Goal: Information Seeking & Learning: Learn about a topic

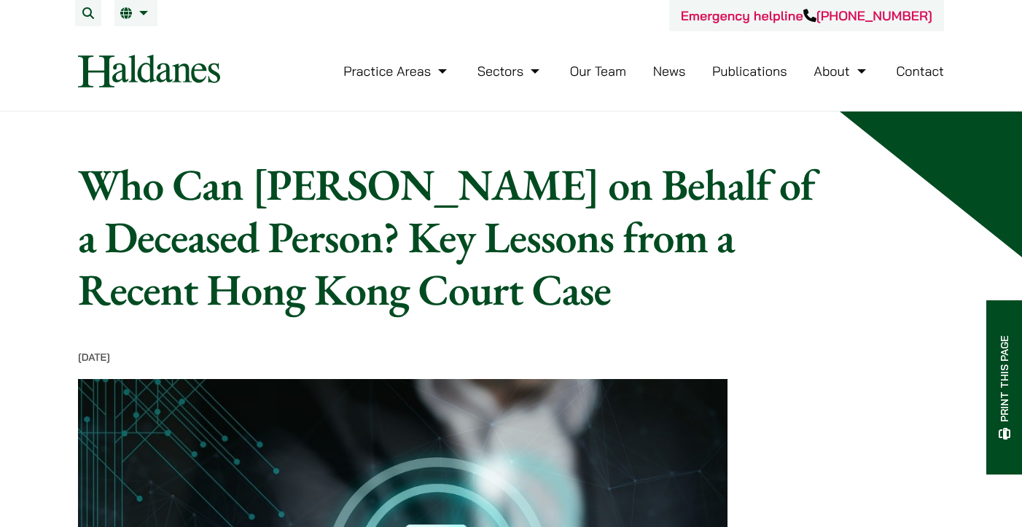
scroll to position [688, 0]
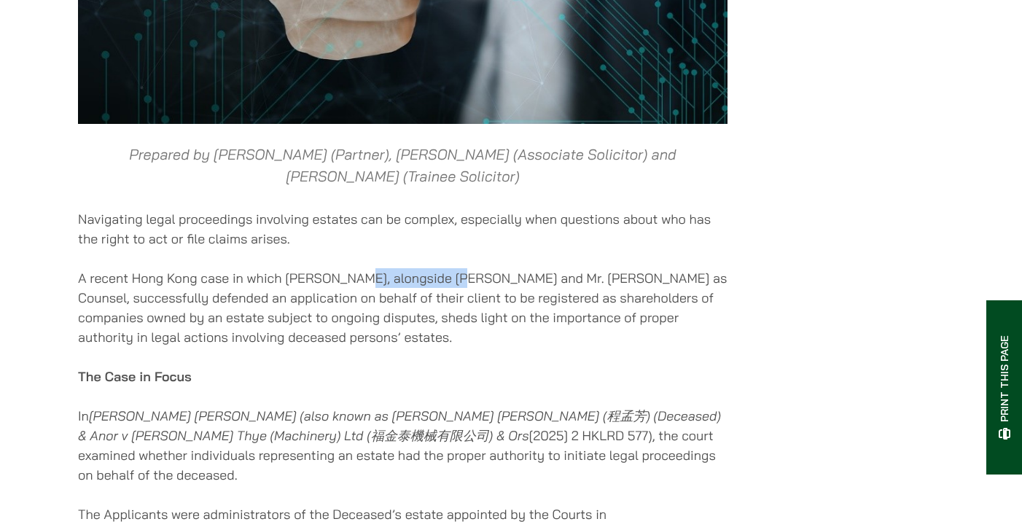
drag, startPoint x: 353, startPoint y: 281, endPoint x: 453, endPoint y: 281, distance: 100.5
click at [453, 281] on p "A recent Hong Kong case in which [PERSON_NAME], alongside [PERSON_NAME] and Mr.…" at bounding box center [402, 307] width 649 height 79
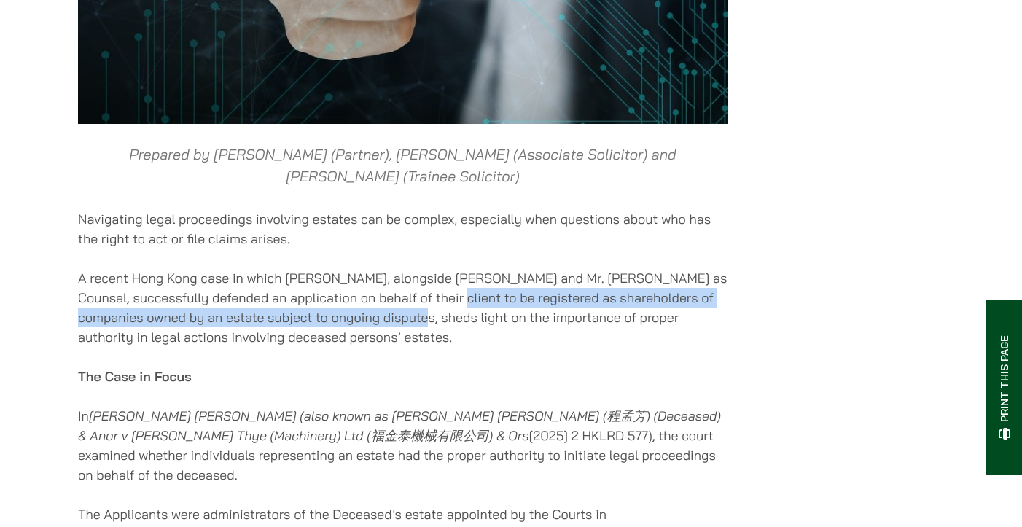
drag, startPoint x: 448, startPoint y: 297, endPoint x: 402, endPoint y: 311, distance: 48.2
click at [402, 311] on p "A recent Hong Kong case in which [PERSON_NAME], alongside [PERSON_NAME] and Mr.…" at bounding box center [402, 307] width 649 height 79
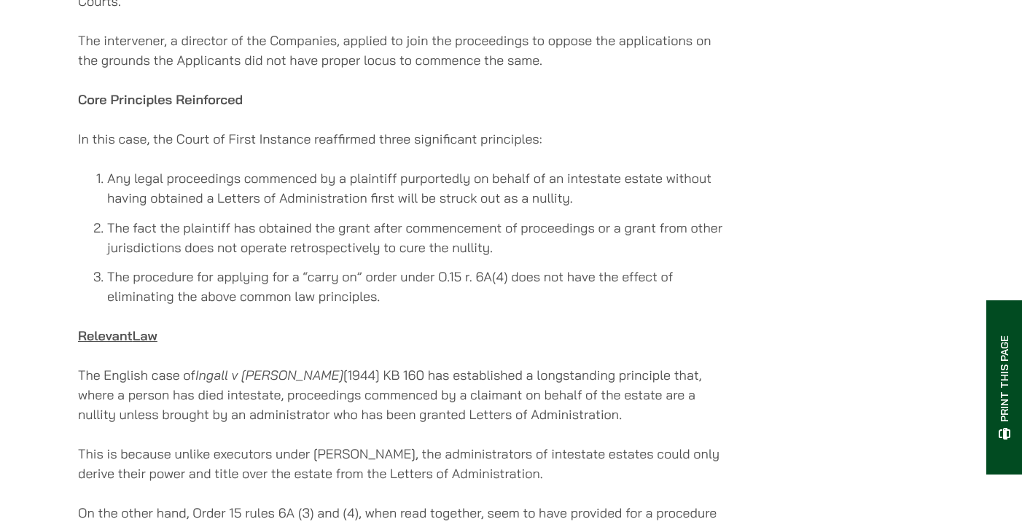
scroll to position [1320, 0]
drag, startPoint x: 275, startPoint y: 224, endPoint x: 468, endPoint y: 229, distance: 193.9
click at [468, 229] on li "The fact the plaintiff has obtained the grant after commencement of proceedings…" at bounding box center [417, 236] width 620 height 39
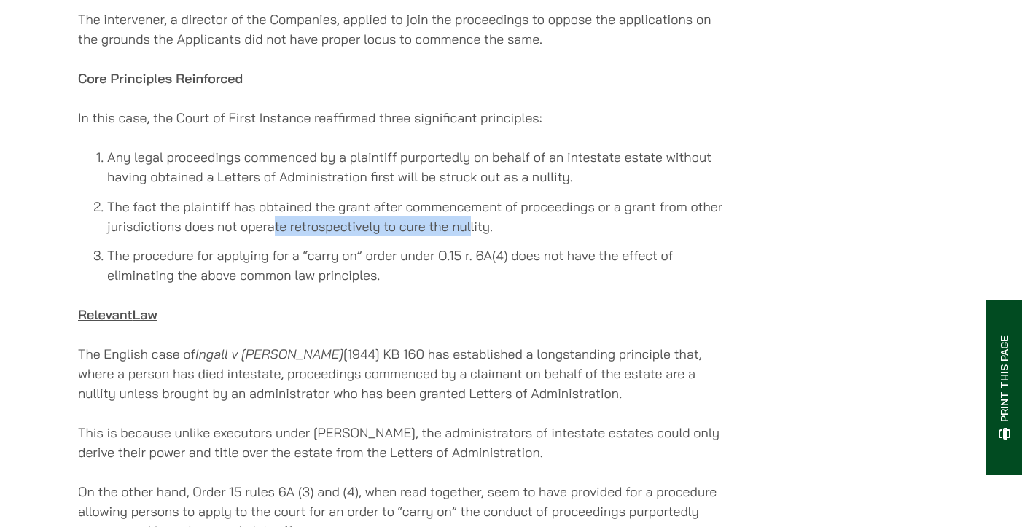
scroll to position [1341, 0]
drag, startPoint x: 278, startPoint y: 236, endPoint x: 310, endPoint y: 232, distance: 33.0
click at [310, 245] on li "The procedure for applying for a “carry on” order under O.15 r. 6A(4) does not …" at bounding box center [417, 264] width 620 height 39
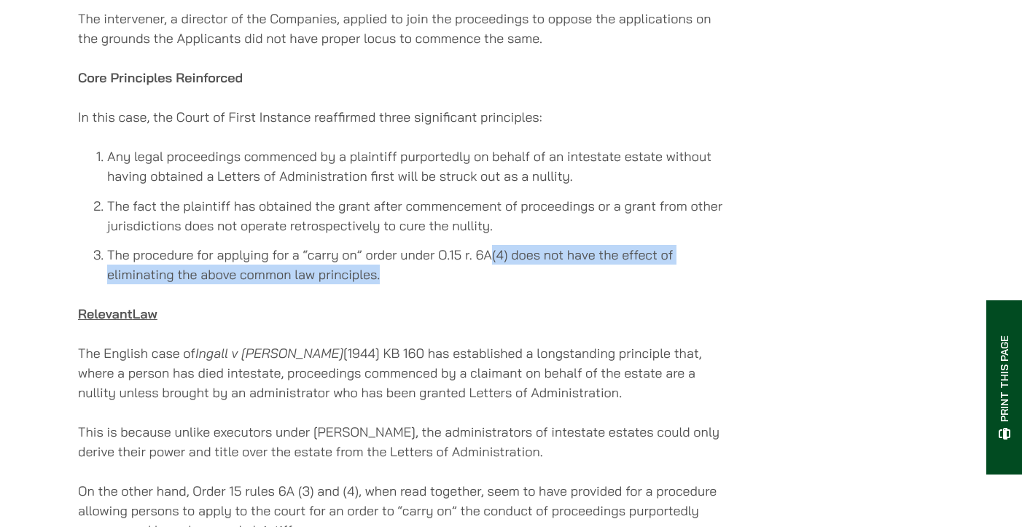
drag, startPoint x: 493, startPoint y: 228, endPoint x: 451, endPoint y: 258, distance: 51.2
click at [451, 259] on li "The procedure for applying for a “carry on” order under O.15 r. 6A(4) does not …" at bounding box center [417, 264] width 620 height 39
click at [451, 258] on li "The procedure for applying for a “carry on” order under O.15 r. 6A(4) does not …" at bounding box center [417, 264] width 620 height 39
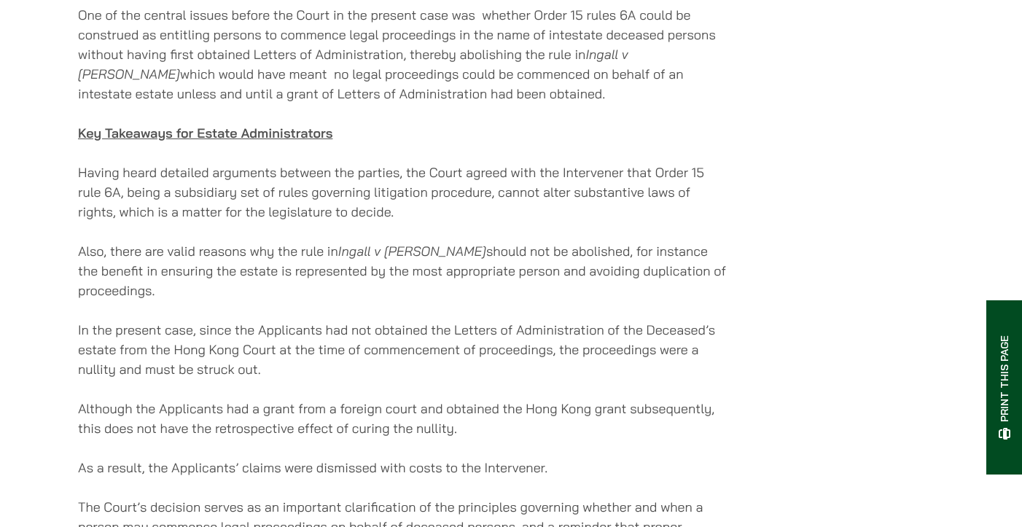
scroll to position [1907, 0]
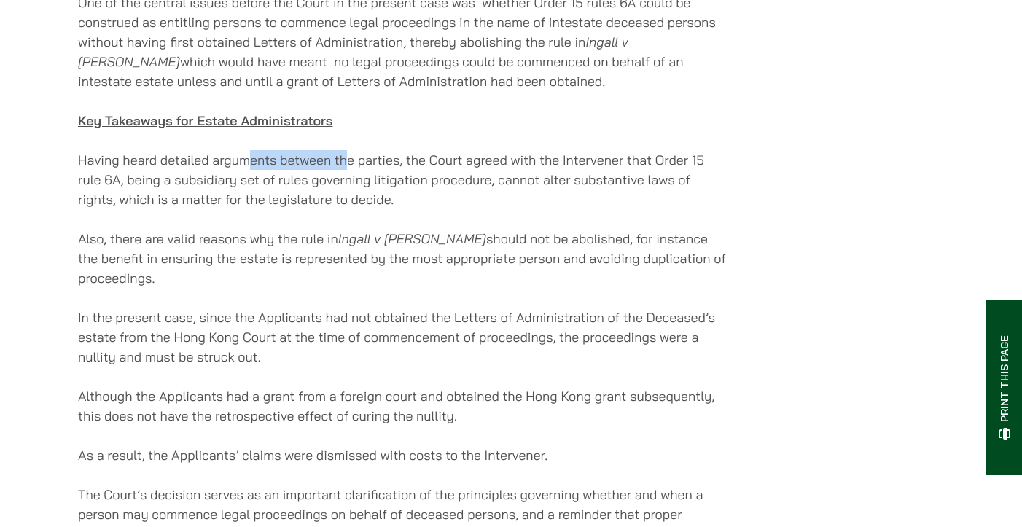
drag, startPoint x: 252, startPoint y: 136, endPoint x: 345, endPoint y: 140, distance: 92.6
click at [345, 150] on p "Having heard detailed arguments between the parties, the Court agreed with the …" at bounding box center [402, 179] width 649 height 59
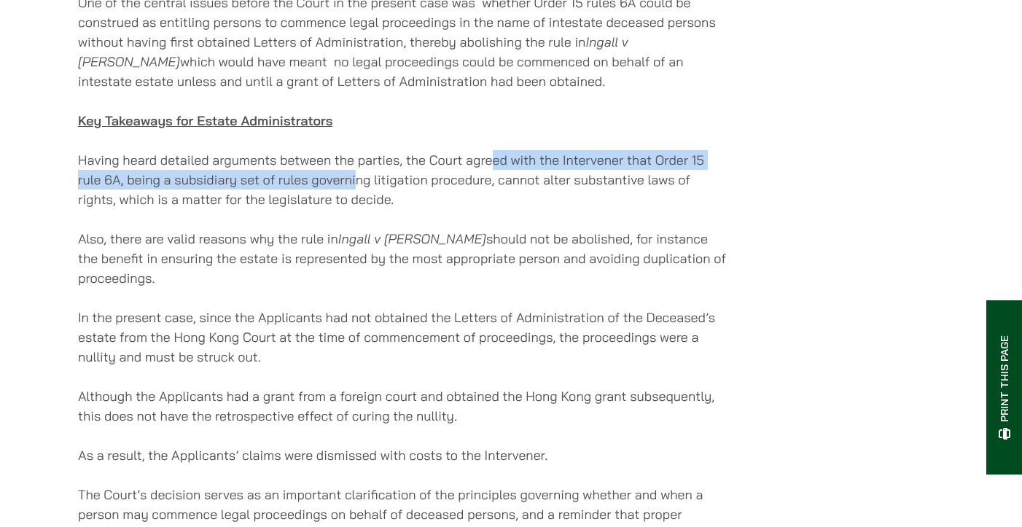
drag, startPoint x: 493, startPoint y: 142, endPoint x: 356, endPoint y: 163, distance: 139.3
click at [356, 163] on p "Having heard detailed arguments between the parties, the Court agreed with the …" at bounding box center [402, 179] width 649 height 59
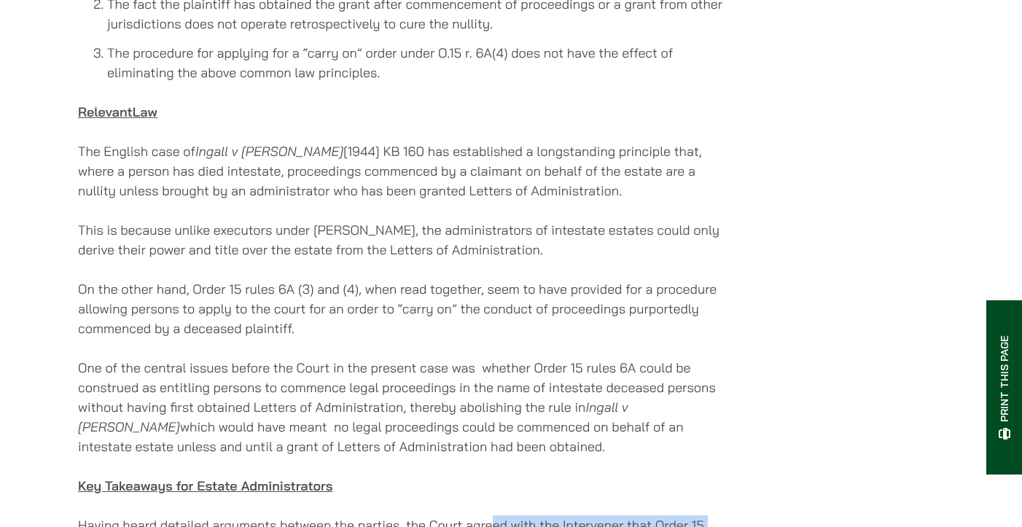
scroll to position [1502, 0]
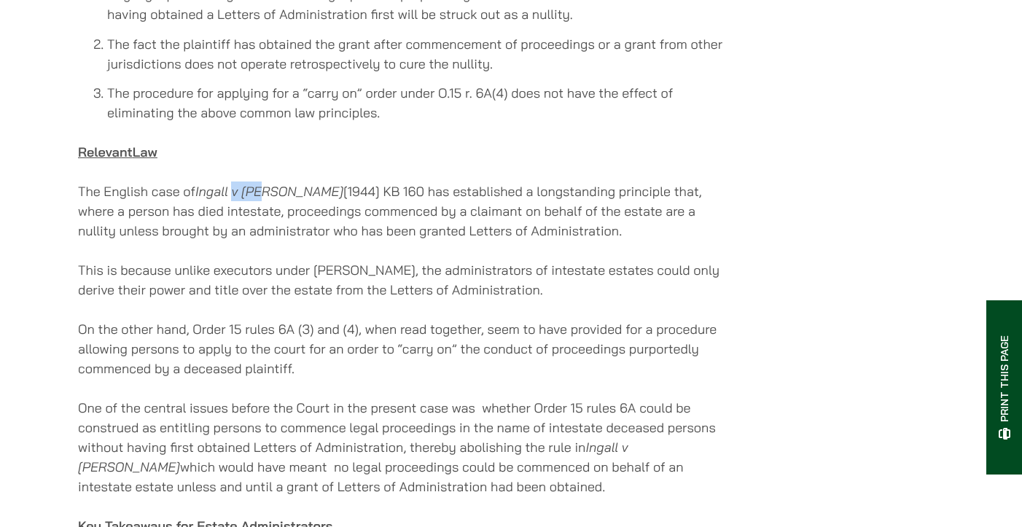
drag, startPoint x: 235, startPoint y: 171, endPoint x: 265, endPoint y: 171, distance: 30.6
click at [265, 183] on em "Ingall v [PERSON_NAME]" at bounding box center [269, 191] width 148 height 17
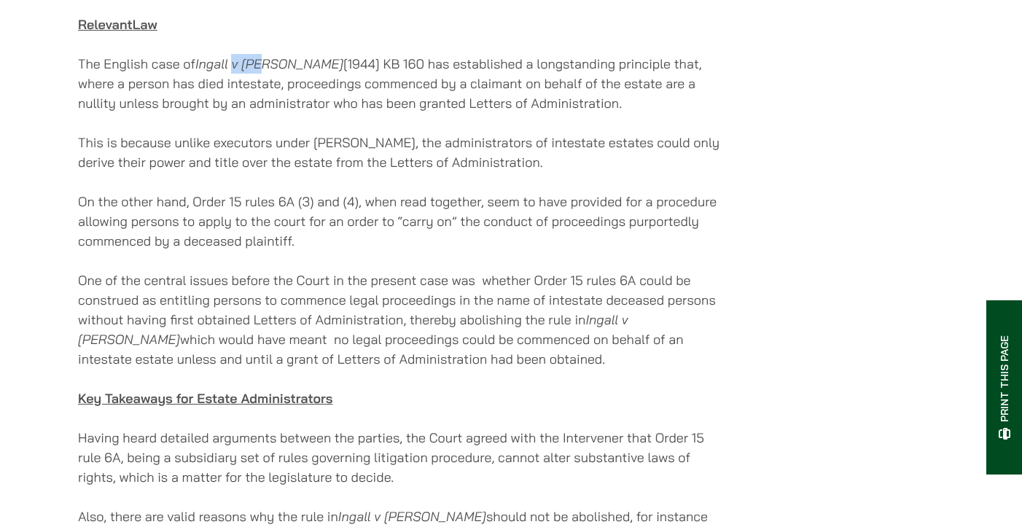
scroll to position [1637, 0]
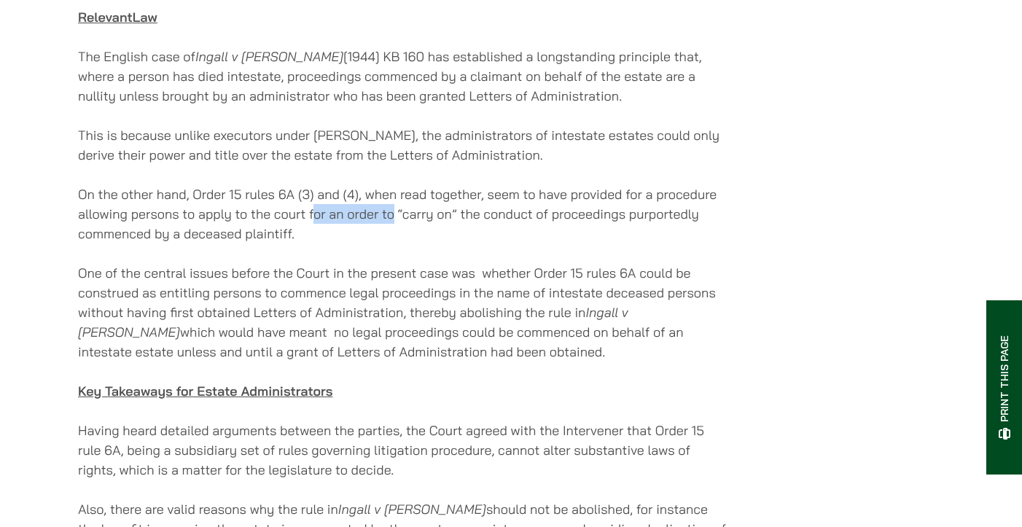
drag, startPoint x: 315, startPoint y: 193, endPoint x: 396, endPoint y: 192, distance: 80.9
click at [396, 192] on p "On the other hand, Order 15 rules 6A (3) and (4), when read together, seem to h…" at bounding box center [402, 213] width 649 height 59
drag, startPoint x: 484, startPoint y: 197, endPoint x: 484, endPoint y: 208, distance: 10.9
click at [484, 208] on p "On the other hand, Order 15 rules 6A (3) and (4), when read together, seem to h…" at bounding box center [402, 213] width 649 height 59
click at [477, 210] on p "On the other hand, Order 15 rules 6A (3) and (4), when read together, seem to h…" at bounding box center [402, 213] width 649 height 59
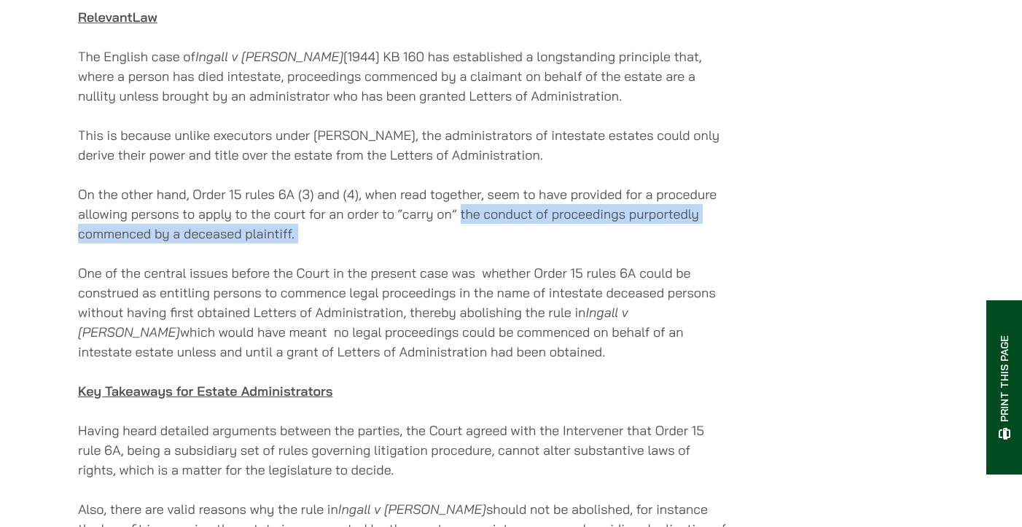
drag, startPoint x: 477, startPoint y: 210, endPoint x: 461, endPoint y: 195, distance: 21.7
click at [461, 195] on p "On the other hand, Order 15 rules 6A (3) and (4), when read together, seem to h…" at bounding box center [402, 213] width 649 height 59
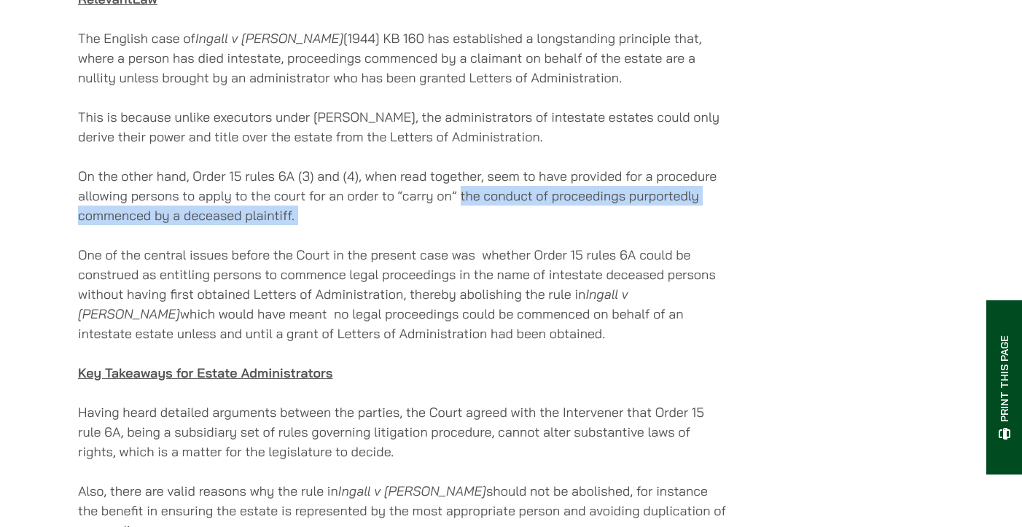
scroll to position [1661, 0]
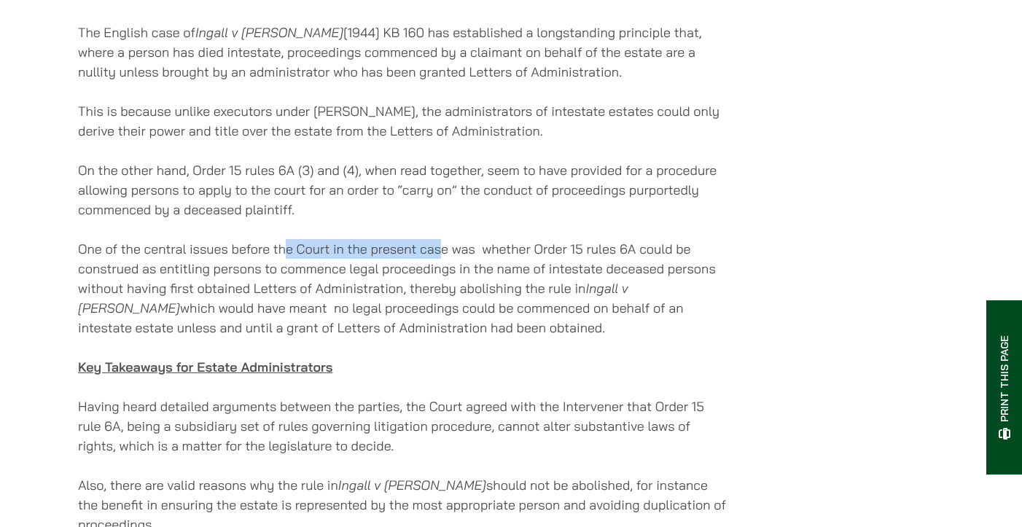
drag, startPoint x: 286, startPoint y: 229, endPoint x: 442, endPoint y: 220, distance: 156.2
click at [442, 239] on p "One of the central issues before the Court in the present case was whether Orde…" at bounding box center [402, 288] width 649 height 98
drag, startPoint x: 220, startPoint y: 250, endPoint x: 247, endPoint y: 250, distance: 27.0
click at [247, 250] on p "One of the central issues before the Court in the present case was whether Orde…" at bounding box center [402, 288] width 649 height 98
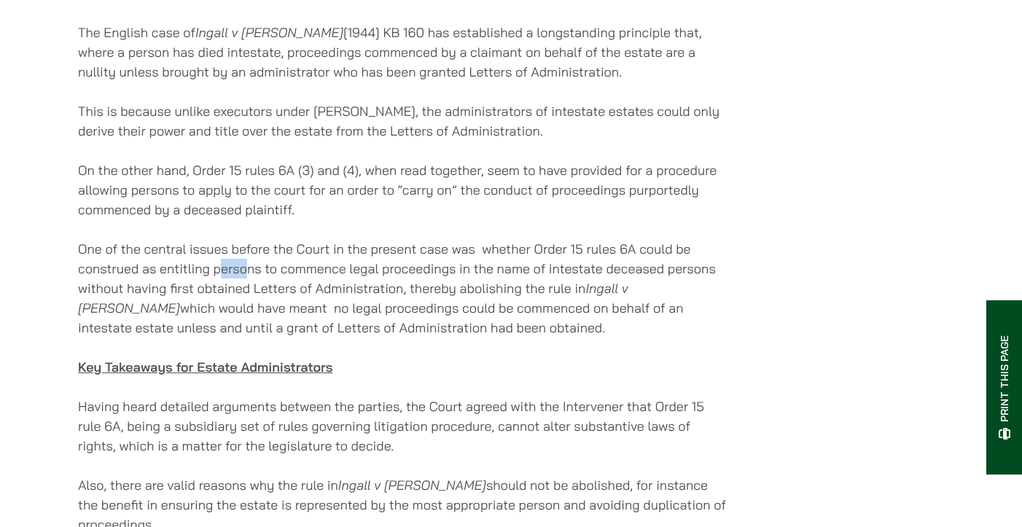
click at [247, 250] on p "One of the central issues before the Court in the present case was whether Orde…" at bounding box center [402, 288] width 649 height 98
drag, startPoint x: 264, startPoint y: 248, endPoint x: 305, endPoint y: 248, distance: 40.1
click at [304, 248] on p "One of the central issues before the Court in the present case was whether Orde…" at bounding box center [402, 288] width 649 height 98
drag, startPoint x: 345, startPoint y: 251, endPoint x: 265, endPoint y: 256, distance: 79.6
click at [265, 256] on p "One of the central issues before the Court in the present case was whether Orde…" at bounding box center [402, 288] width 649 height 98
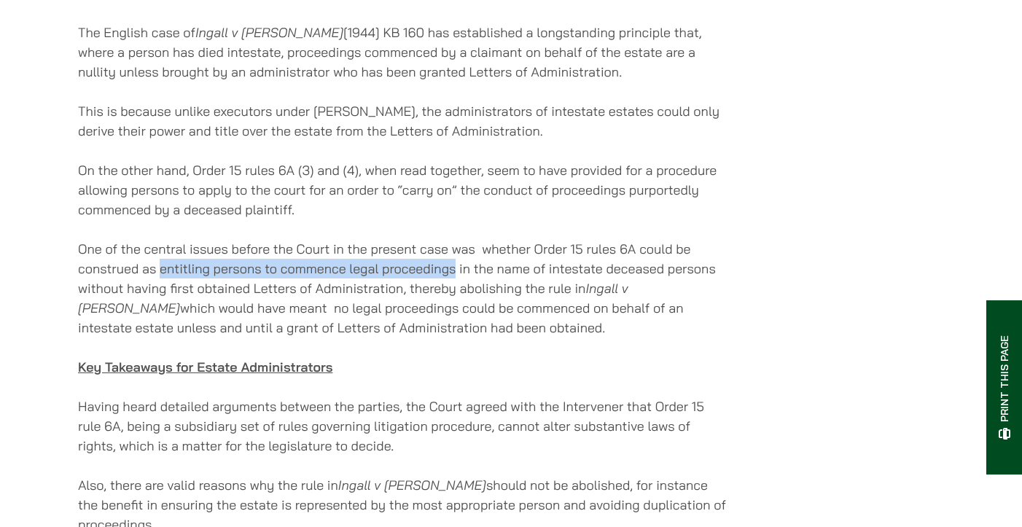
drag, startPoint x: 161, startPoint y: 249, endPoint x: 454, endPoint y: 249, distance: 292.9
click at [454, 249] on p "One of the central issues before the Court in the present case was whether Orde…" at bounding box center [402, 288] width 649 height 98
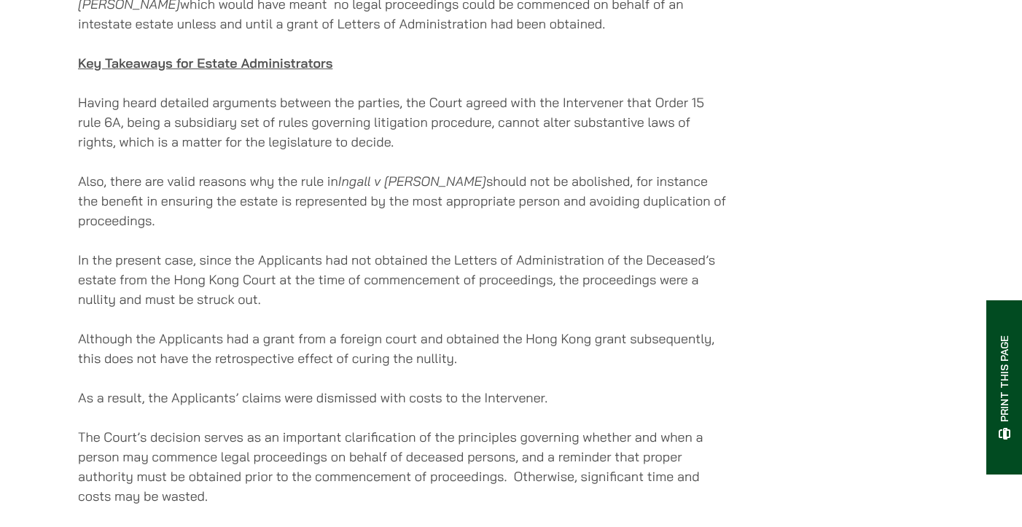
scroll to position [1967, 0]
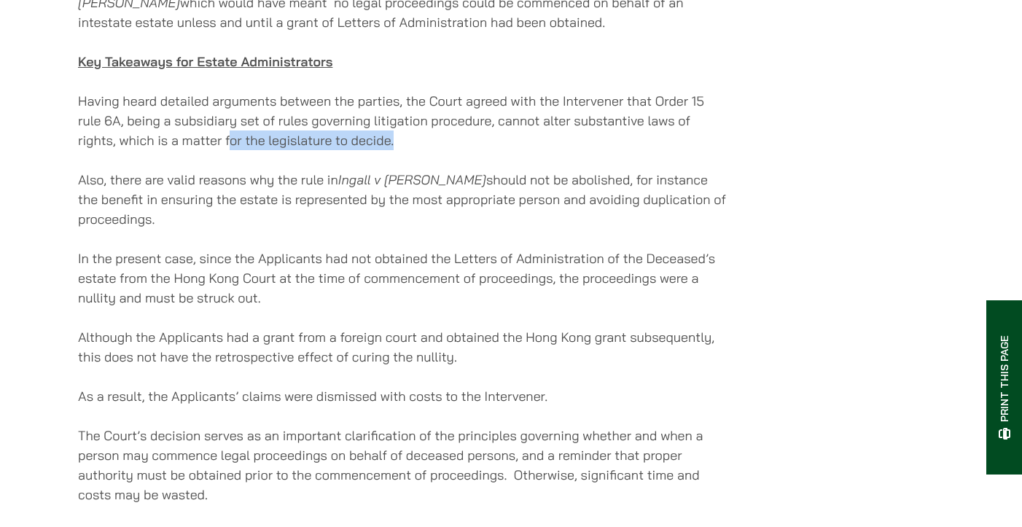
drag, startPoint x: 399, startPoint y: 125, endPoint x: 231, endPoint y: 125, distance: 167.6
click at [231, 125] on p "Having heard detailed arguments between the parties, the Court agreed with the …" at bounding box center [402, 120] width 649 height 59
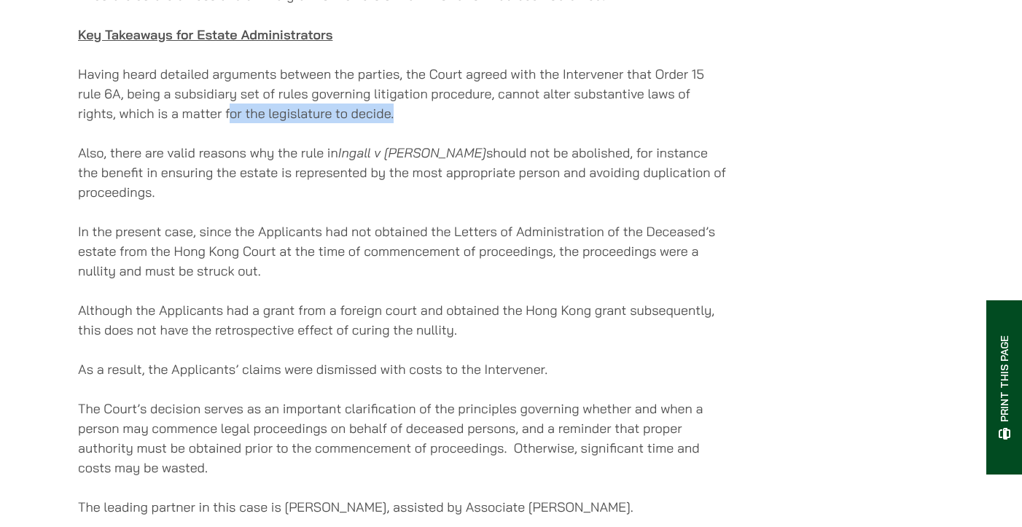
scroll to position [1994, 0]
drag, startPoint x: 279, startPoint y: 132, endPoint x: 338, endPoint y: 130, distance: 59.0
click at [338, 142] on p "Also, there are valid reasons why the rule in [GEOGRAPHIC_DATA] v [PERSON_NAME]…" at bounding box center [402, 171] width 649 height 59
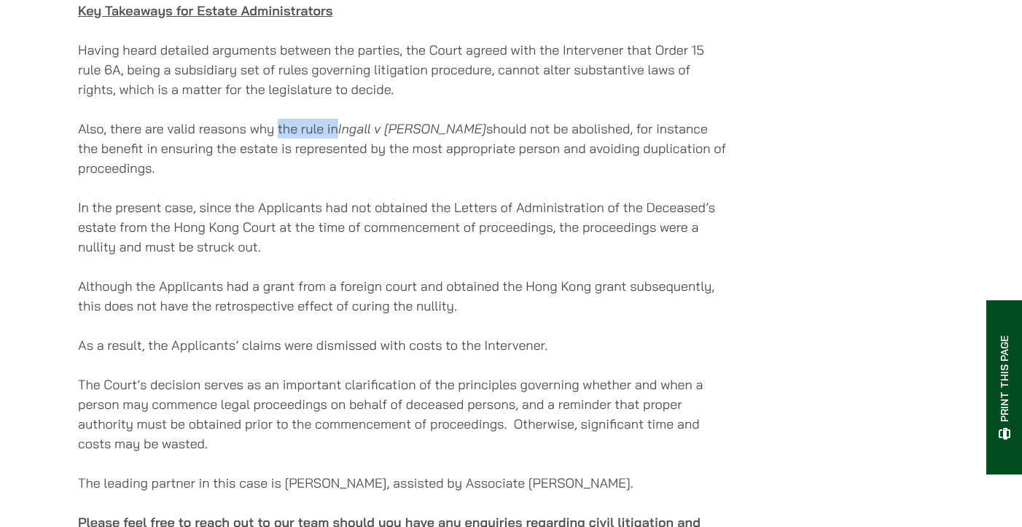
scroll to position [2018, 0]
drag, startPoint x: 335, startPoint y: 139, endPoint x: 334, endPoint y: 131, distance: 8.1
click at [334, 131] on p "Also, there are valid reasons why the rule in [GEOGRAPHIC_DATA] v [PERSON_NAME]…" at bounding box center [402, 147] width 649 height 59
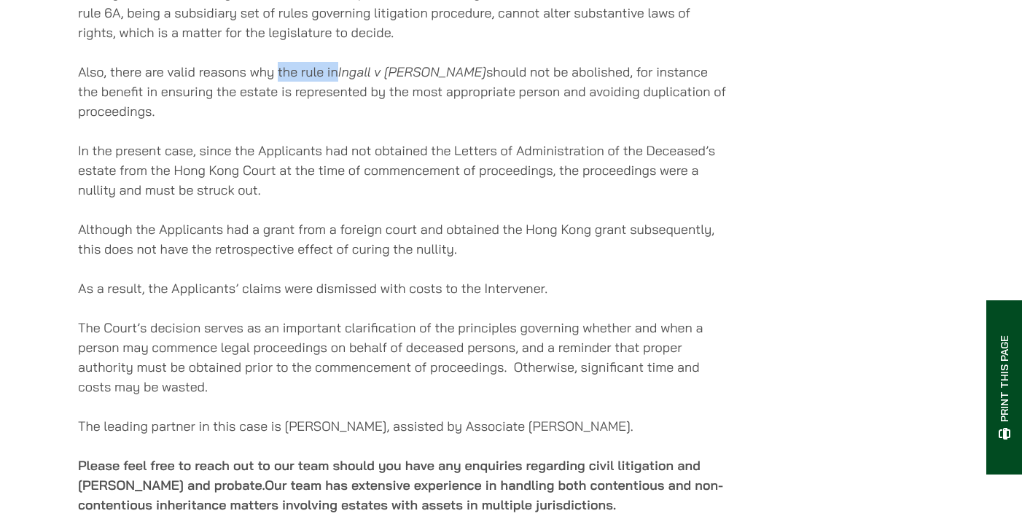
scroll to position [2076, 0]
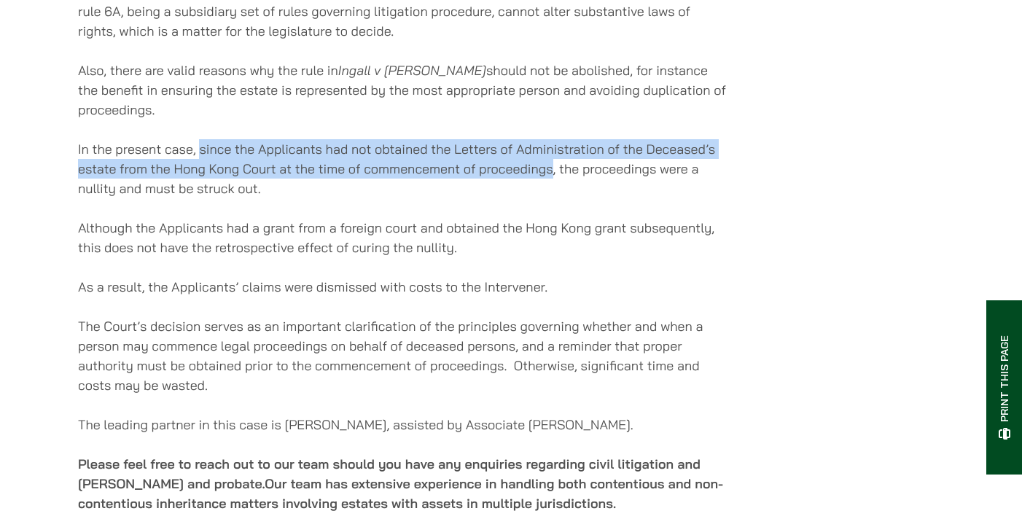
drag, startPoint x: 200, startPoint y: 130, endPoint x: 551, endPoint y: 145, distance: 350.8
click at [551, 145] on p "In the present case, since the Applicants had not obtained the Letters of Admin…" at bounding box center [402, 168] width 649 height 59
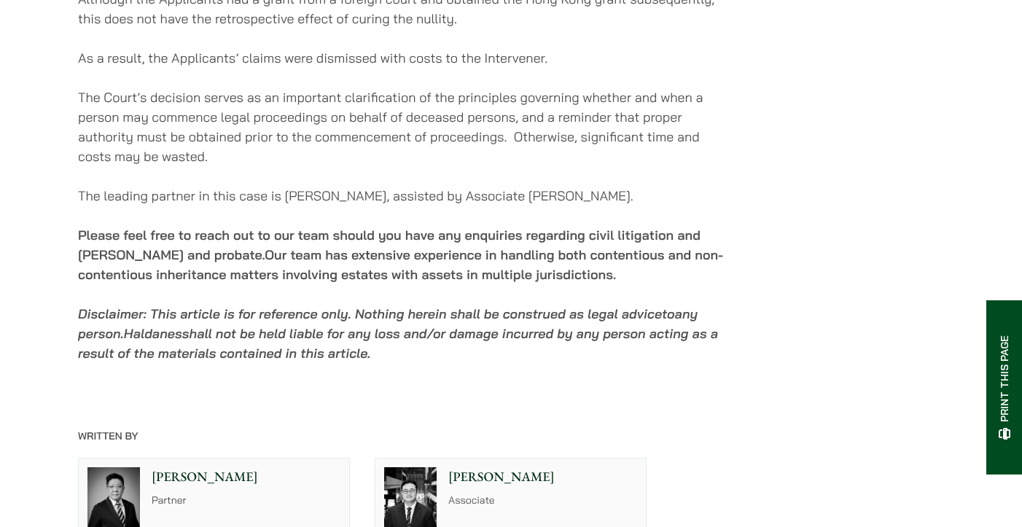
scroll to position [2329, 0]
